Goal: Task Accomplishment & Management: Manage account settings

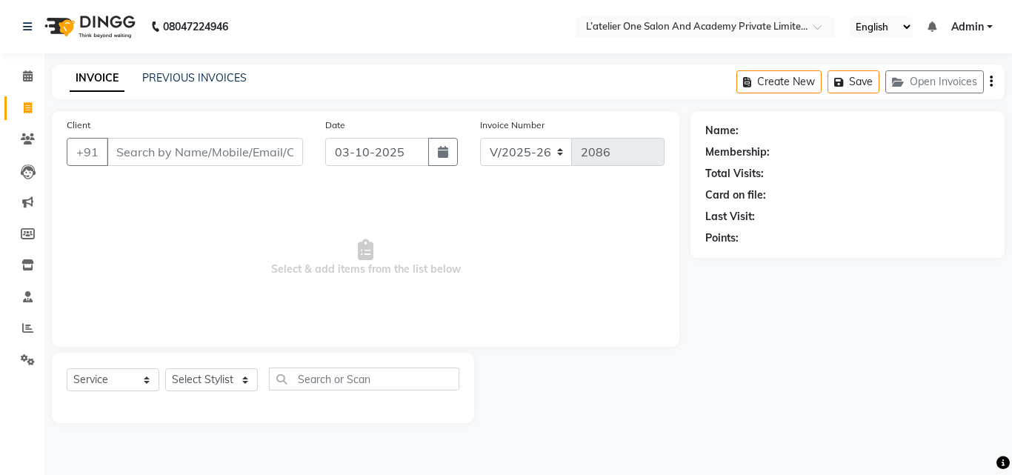
select select "6939"
select select "service"
click at [32, 147] on span at bounding box center [28, 139] width 26 height 17
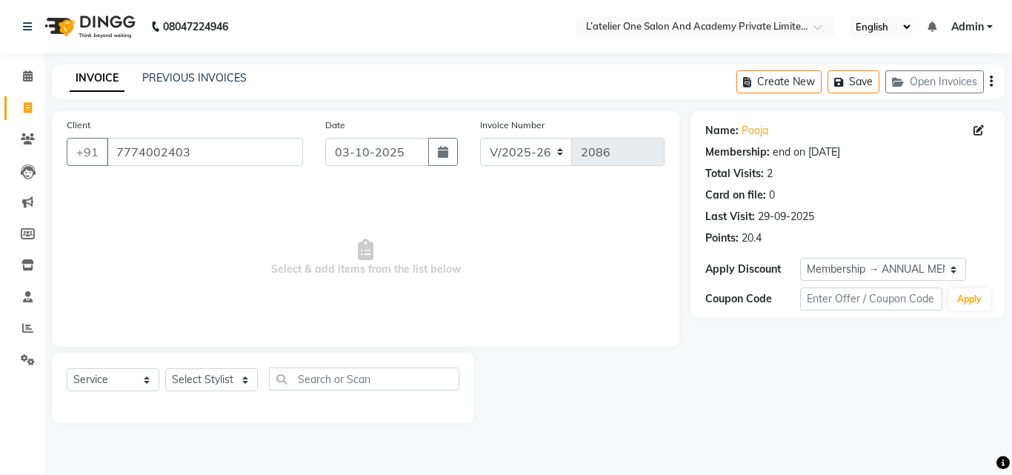
select select "6939"
select select "service"
select select "2: Object"
click at [21, 147] on span at bounding box center [28, 139] width 26 height 17
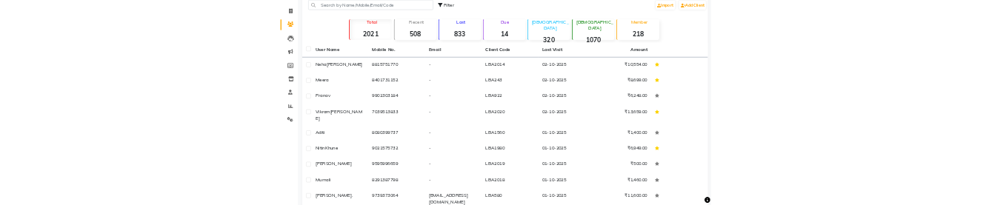
scroll to position [43, 0]
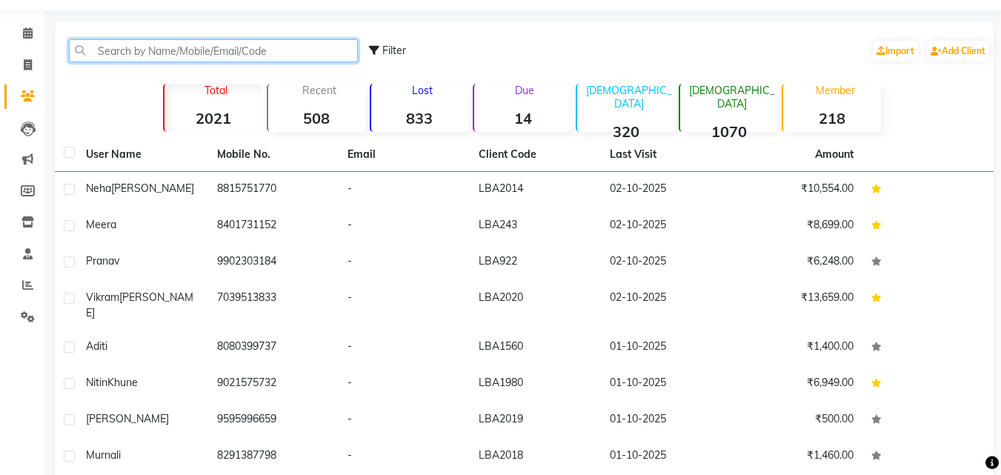
click at [195, 58] on input "text" at bounding box center [213, 50] width 289 height 23
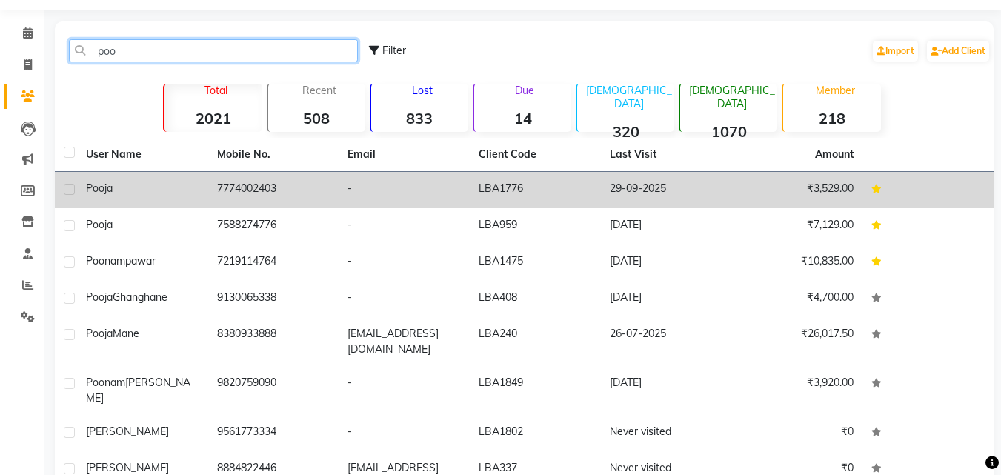
type input "poo"
click at [245, 184] on td "7774002403" at bounding box center [273, 190] width 131 height 36
